Goal: Communication & Community: Answer question/provide support

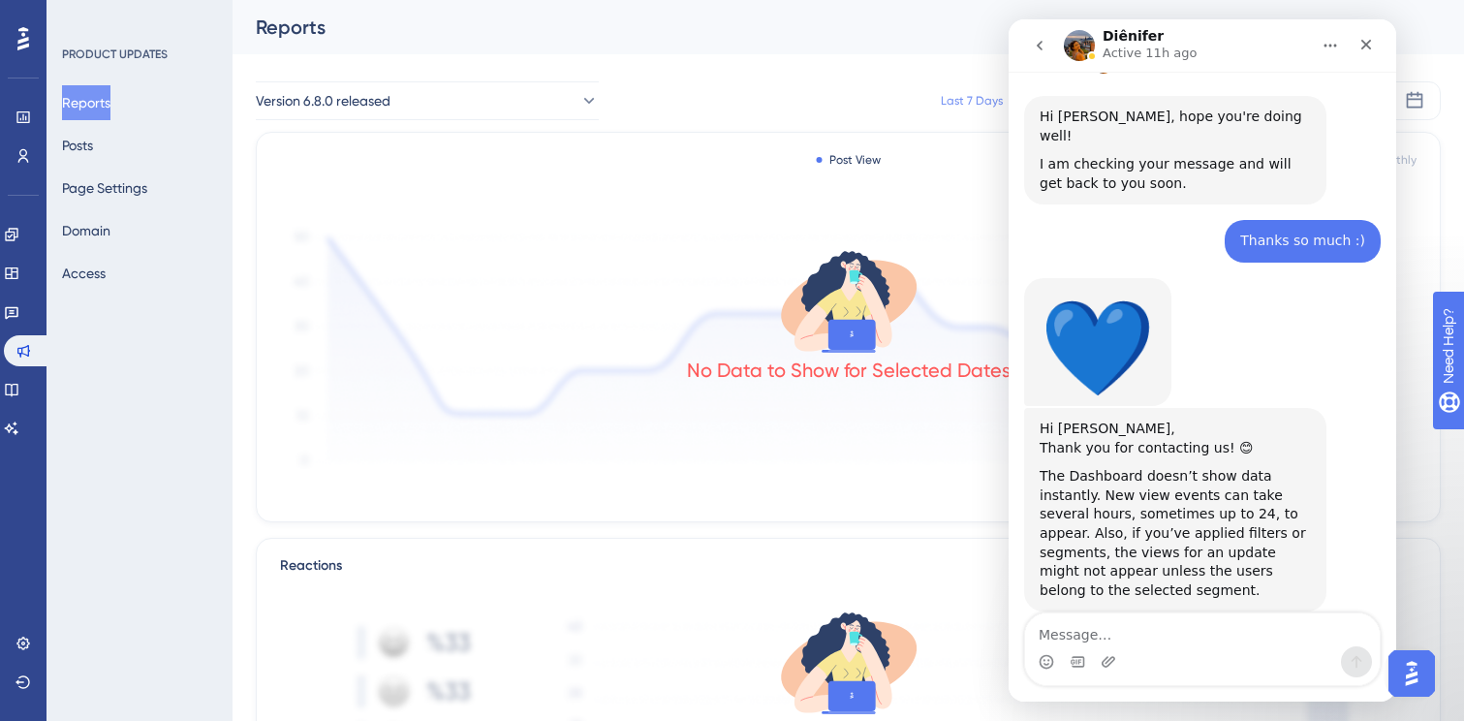
scroll to position [492, 0]
click at [579, 101] on icon at bounding box center [588, 100] width 19 height 19
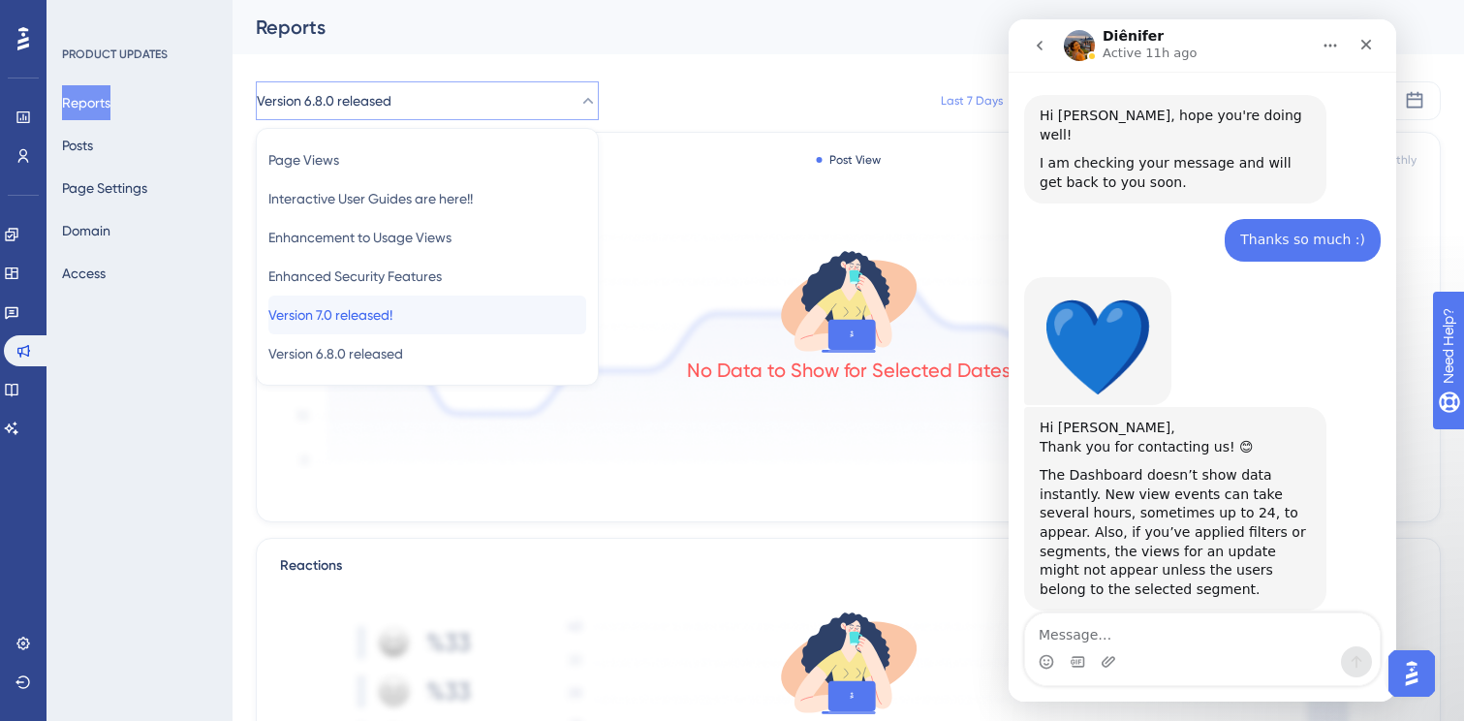
click at [427, 322] on div "Version 7.0 released! Version 7.0 released!" at bounding box center [427, 315] width 318 height 39
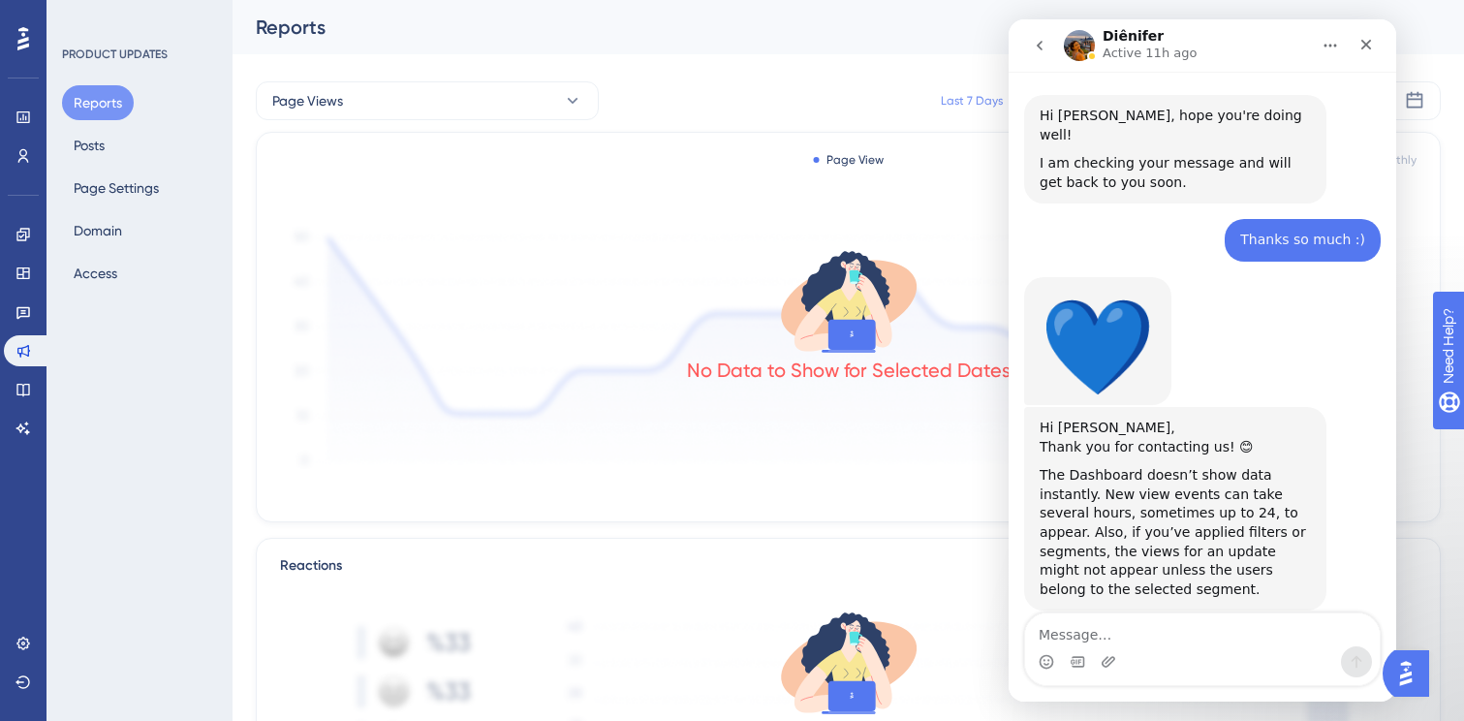
click at [1330, 45] on icon "Home" at bounding box center [1331, 46] width 13 height 3
click at [645, 214] on div "No Data to Show for Selected Dates" at bounding box center [848, 339] width 1137 height 260
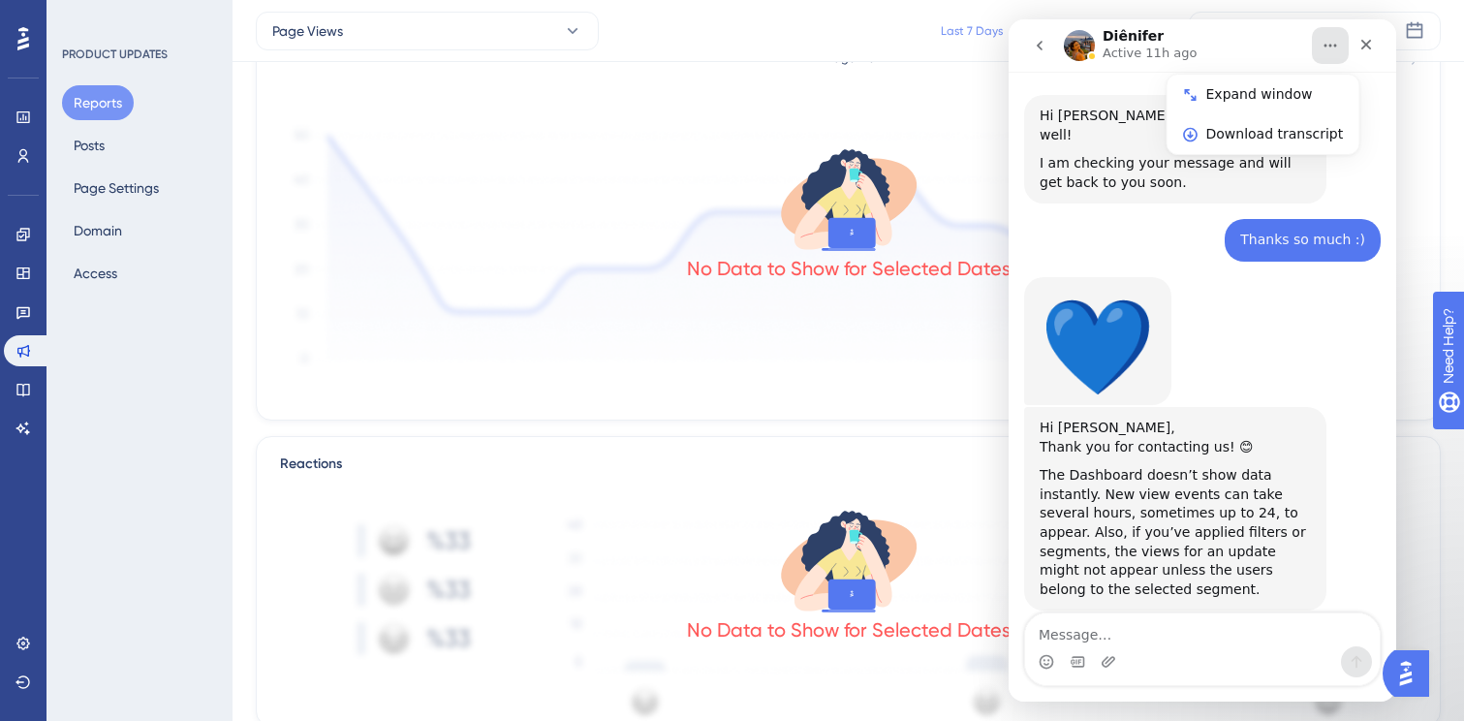
scroll to position [110, 0]
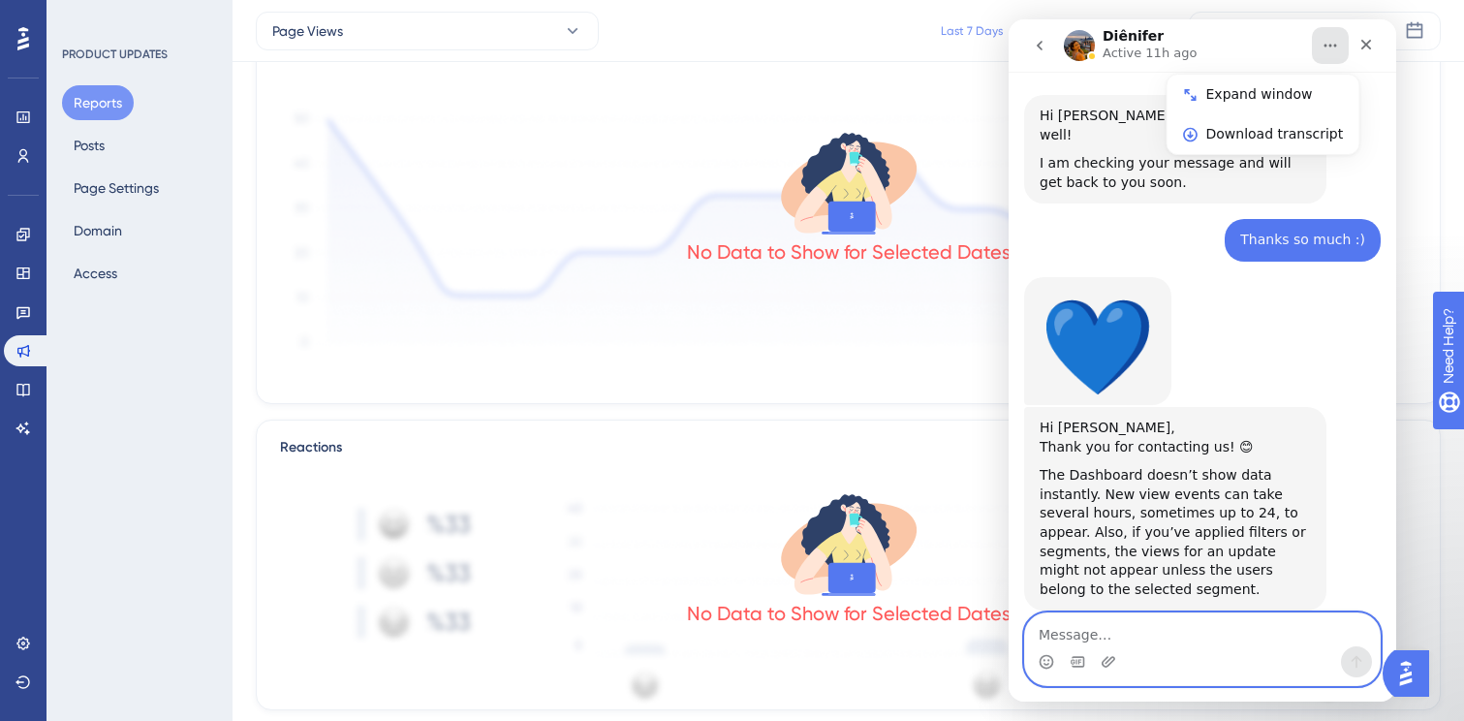
click at [1095, 627] on textarea "Message…" at bounding box center [1202, 629] width 355 height 33
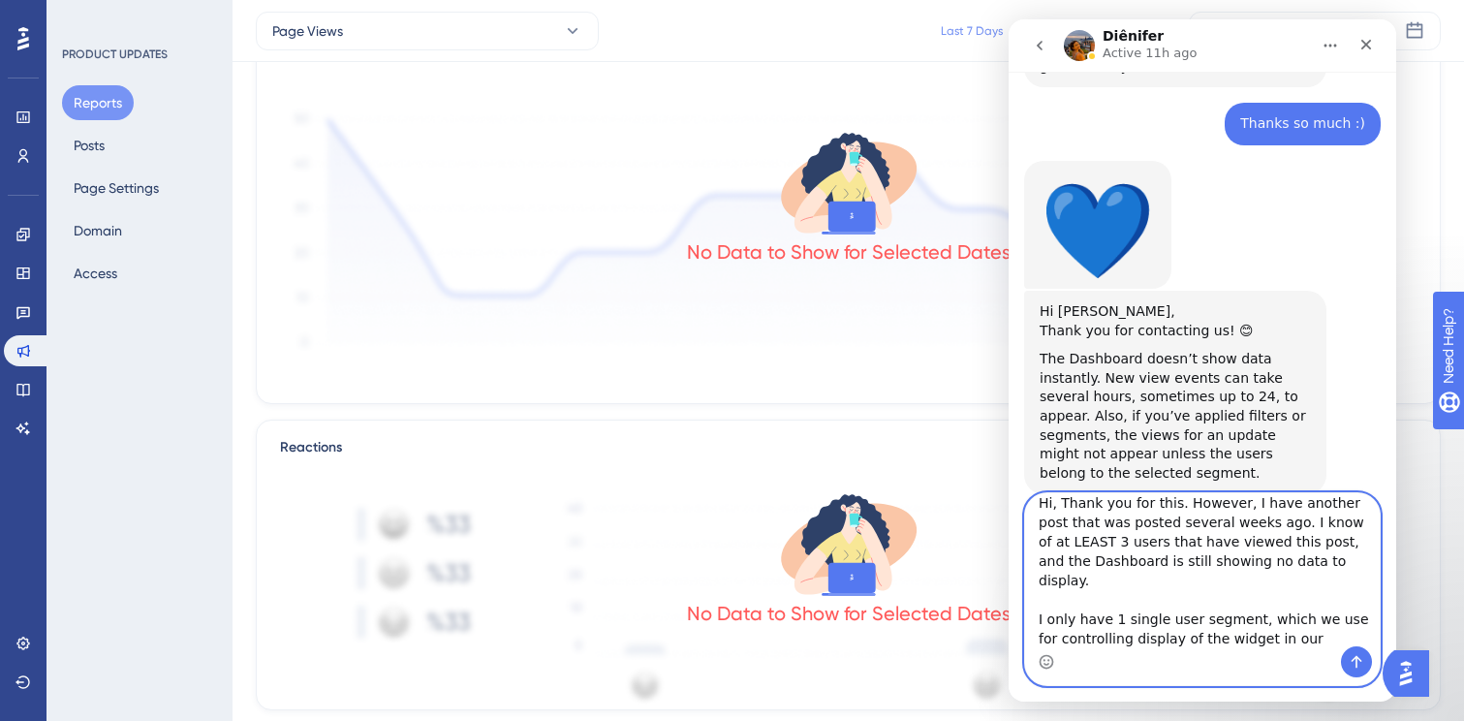
scroll to position [612, 0]
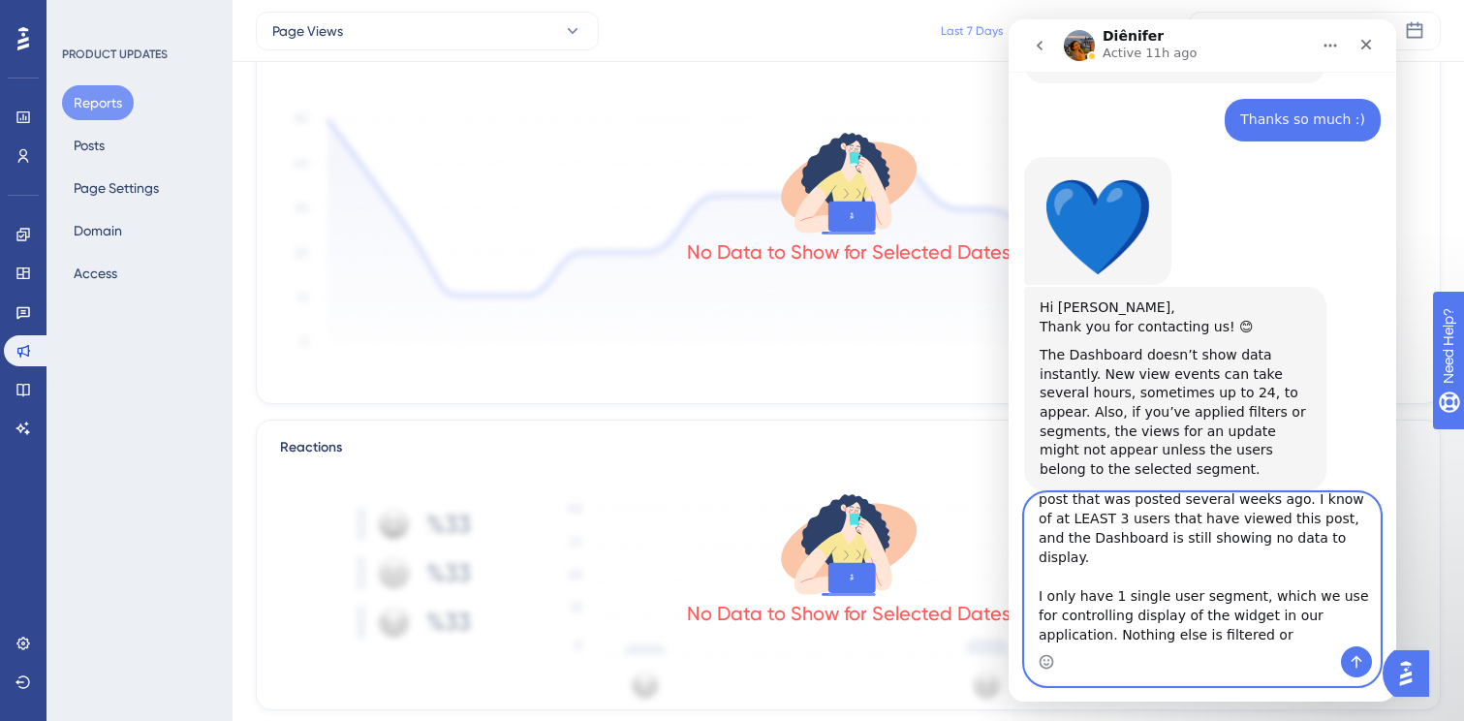
type textarea "Hi, Thank you for this. However, I have another post that was posted several we…"
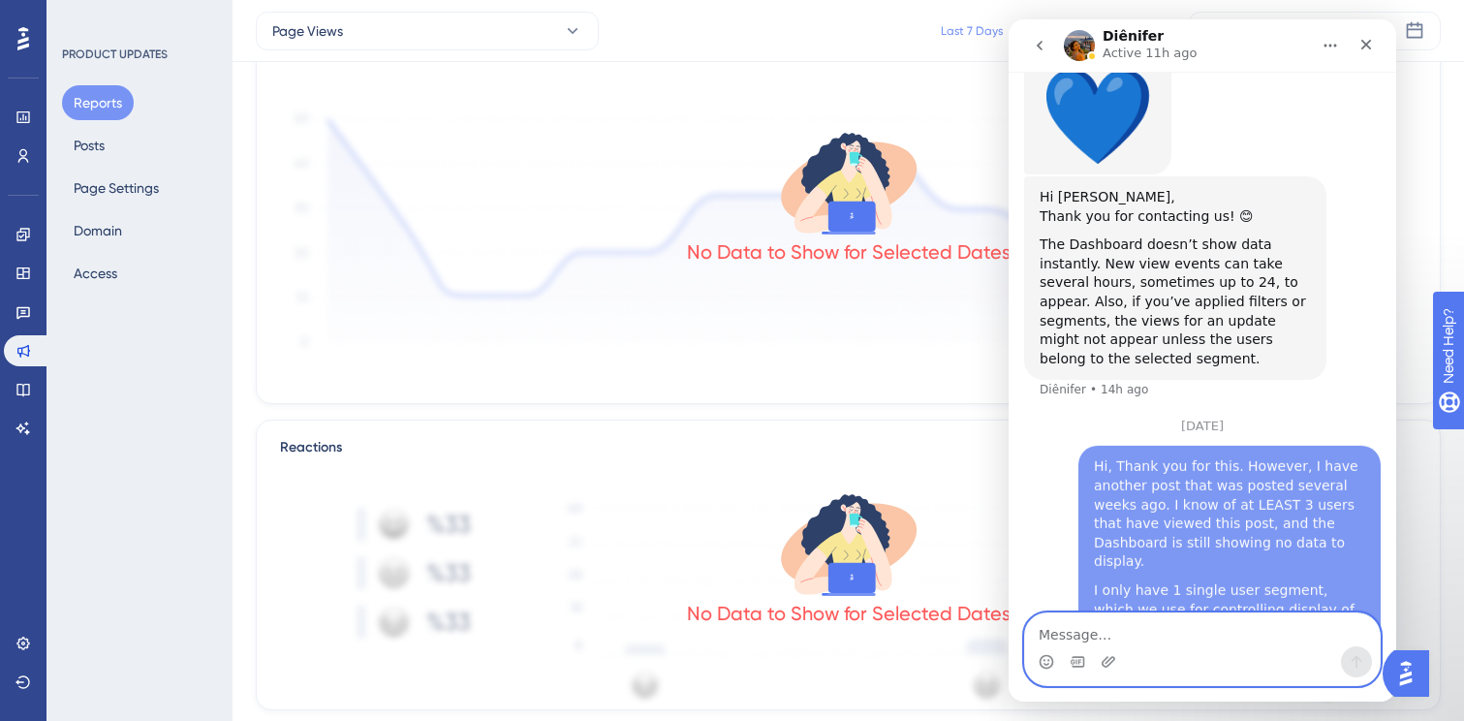
scroll to position [764, 0]
